Goal: Transaction & Acquisition: Purchase product/service

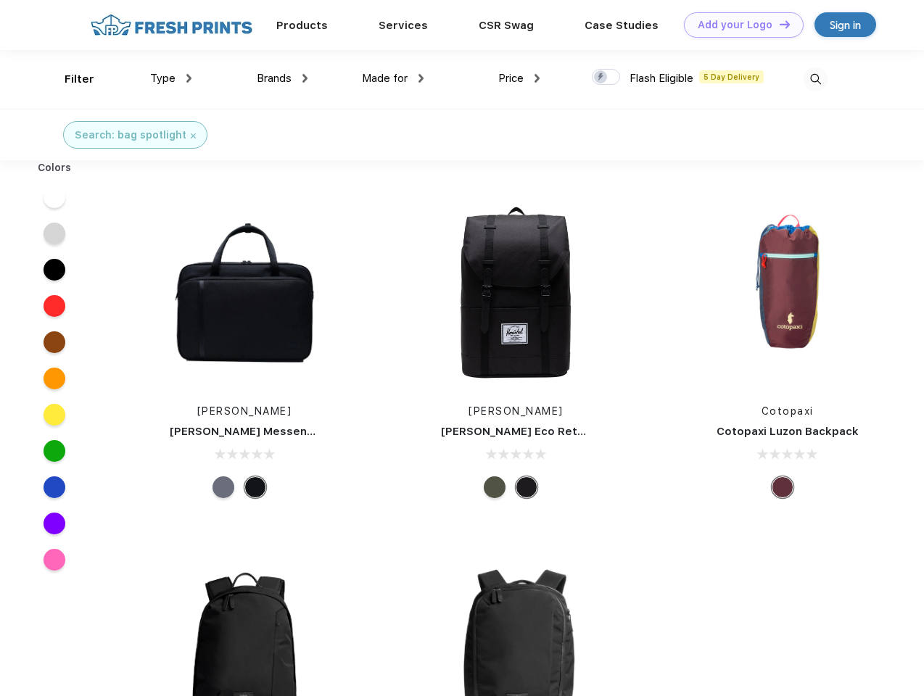
click at [738, 25] on link "Add your Logo Design Tool" at bounding box center [744, 24] width 120 height 25
click at [0, 0] on div "Design Tool" at bounding box center [0, 0] width 0 height 0
click at [778, 24] on link "Add your Logo Design Tool" at bounding box center [744, 24] width 120 height 25
click at [70, 79] on div "Filter" at bounding box center [80, 79] width 30 height 17
click at [171, 78] on span "Type" at bounding box center [162, 78] width 25 height 13
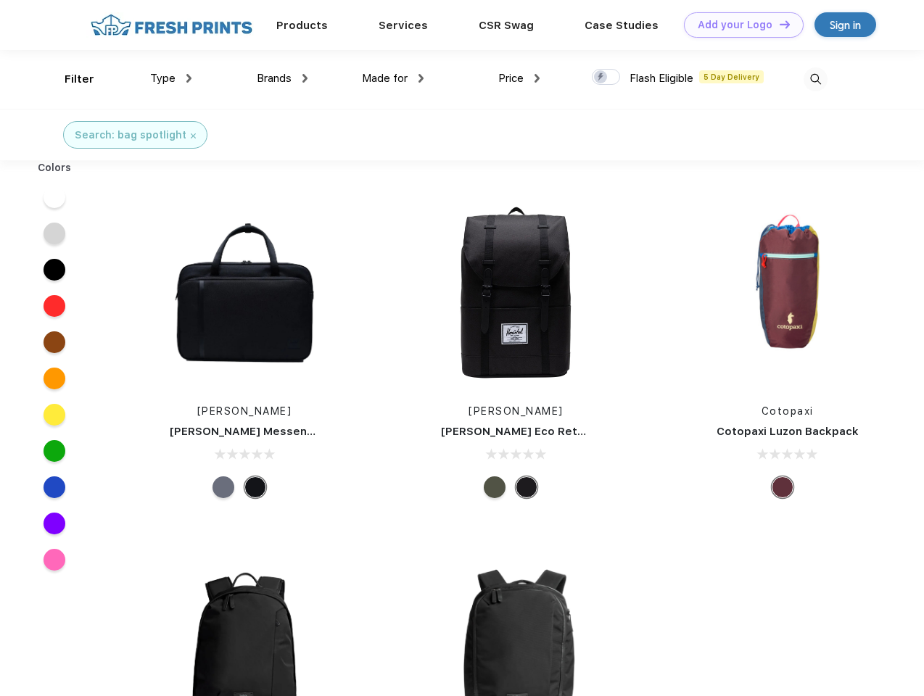
click at [282, 78] on span "Brands" at bounding box center [274, 78] width 35 height 13
click at [393, 78] on span "Made for" at bounding box center [385, 78] width 46 height 13
click at [519, 78] on span "Price" at bounding box center [510, 78] width 25 height 13
click at [606, 78] on div at bounding box center [606, 77] width 28 height 16
click at [601, 78] on input "checkbox" at bounding box center [596, 72] width 9 height 9
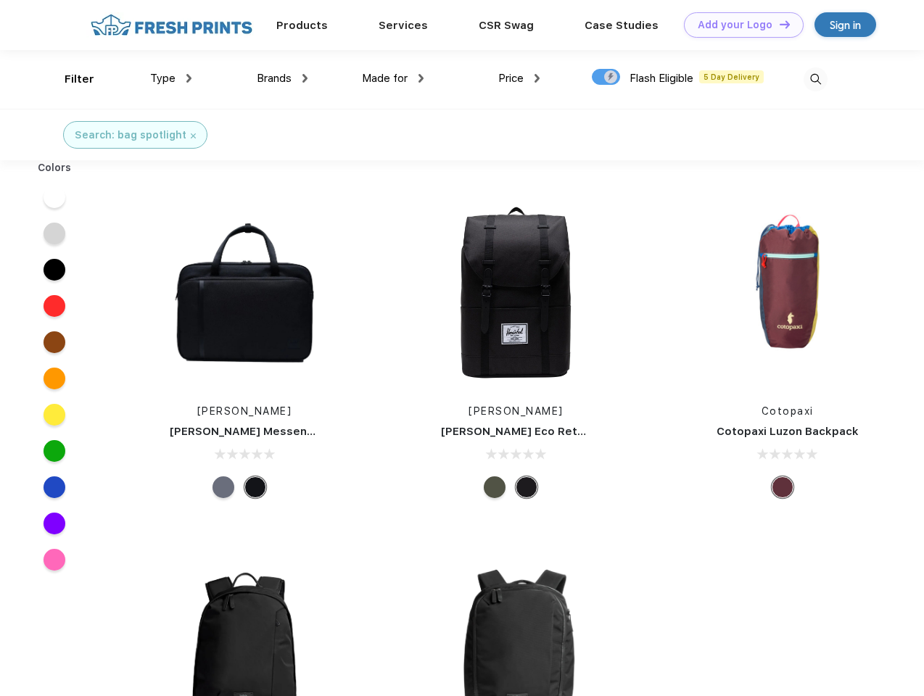
click at [815, 79] on img at bounding box center [816, 79] width 24 height 24
